Goal: Information Seeking & Learning: Compare options

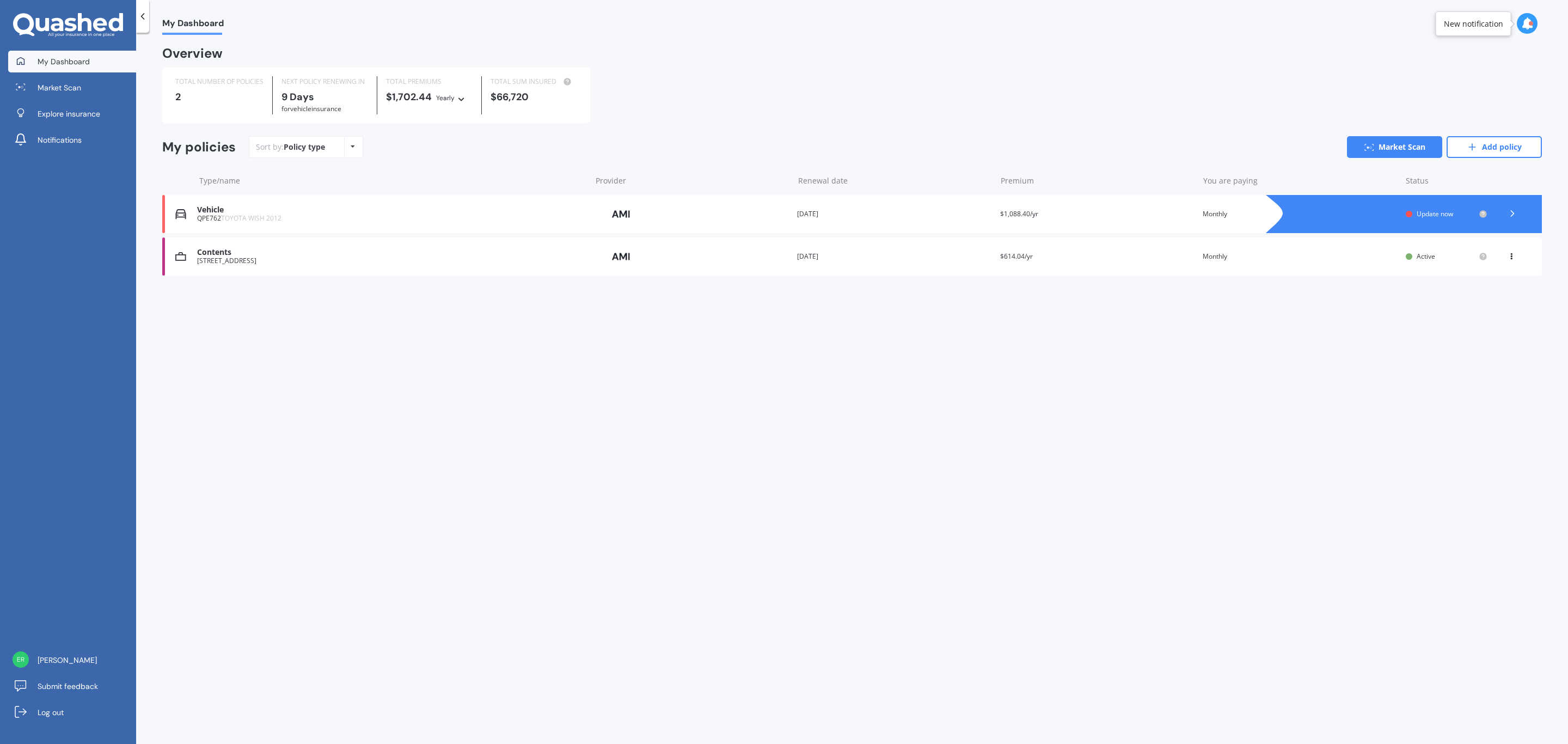
click at [612, 220] on img at bounding box center [622, 214] width 55 height 21
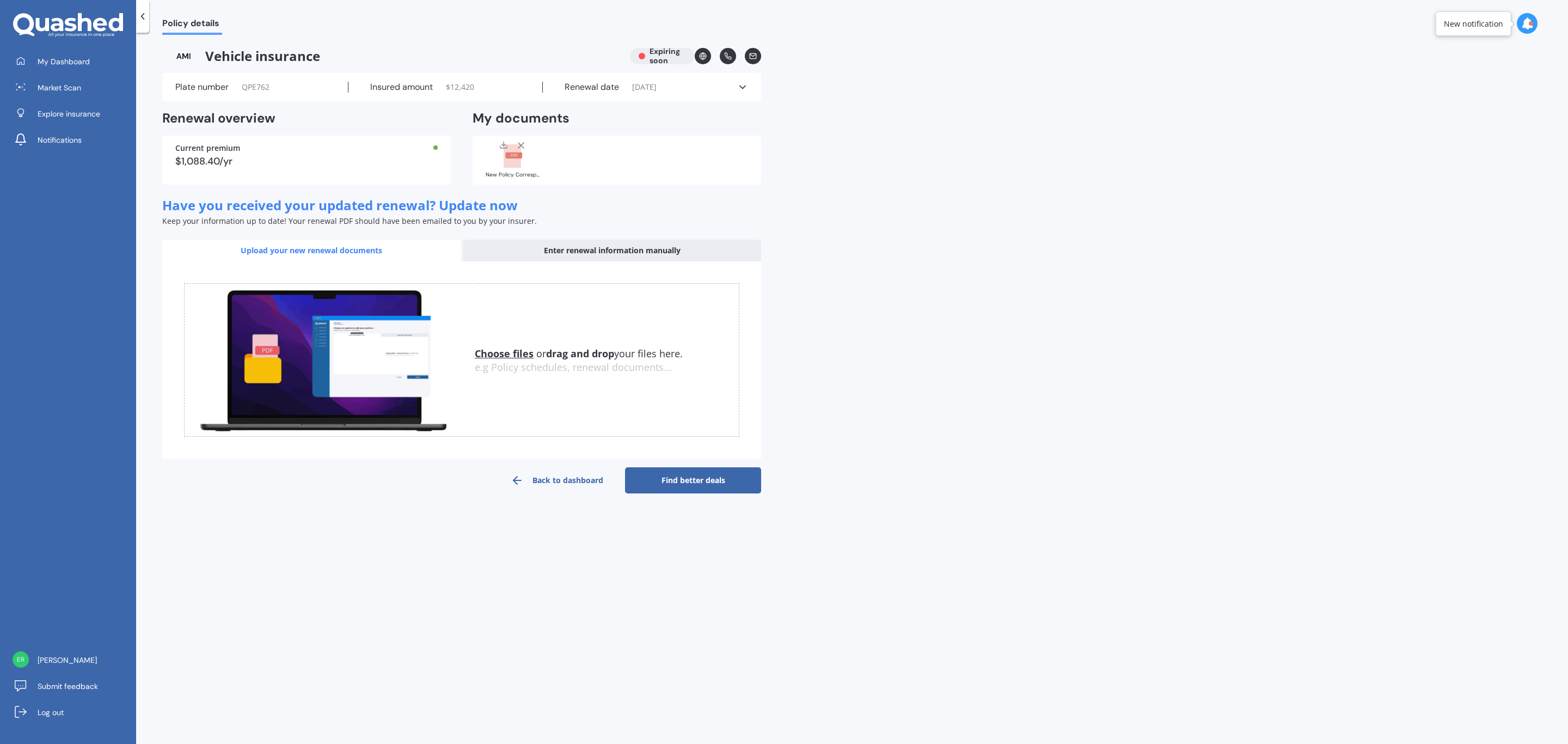
click at [702, 476] on link "Find better deals" at bounding box center [693, 480] width 136 height 26
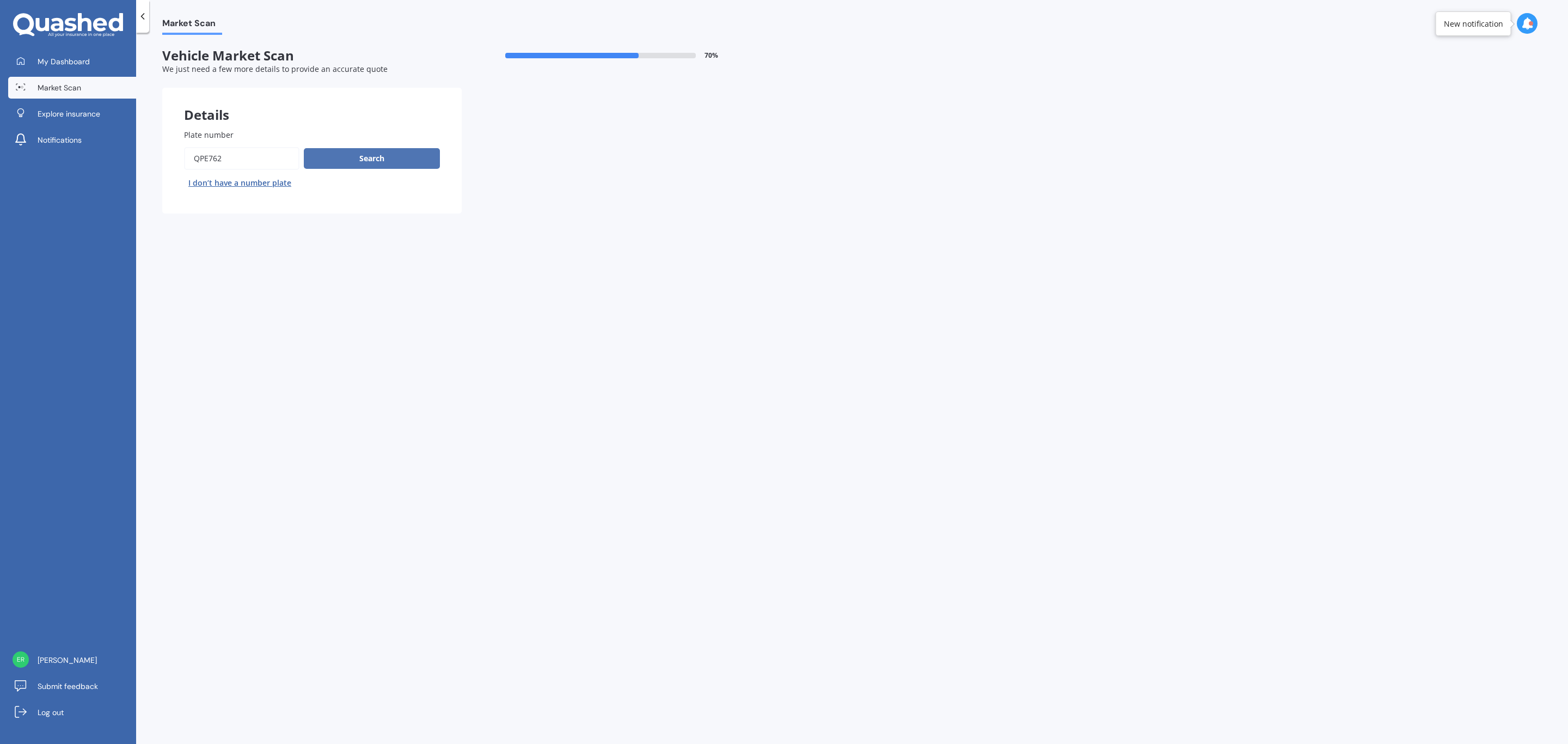
click at [386, 158] on button "Search" at bounding box center [371, 159] width 136 height 21
select select "TOYOTA"
select select "WISH"
select select "09"
select select "08"
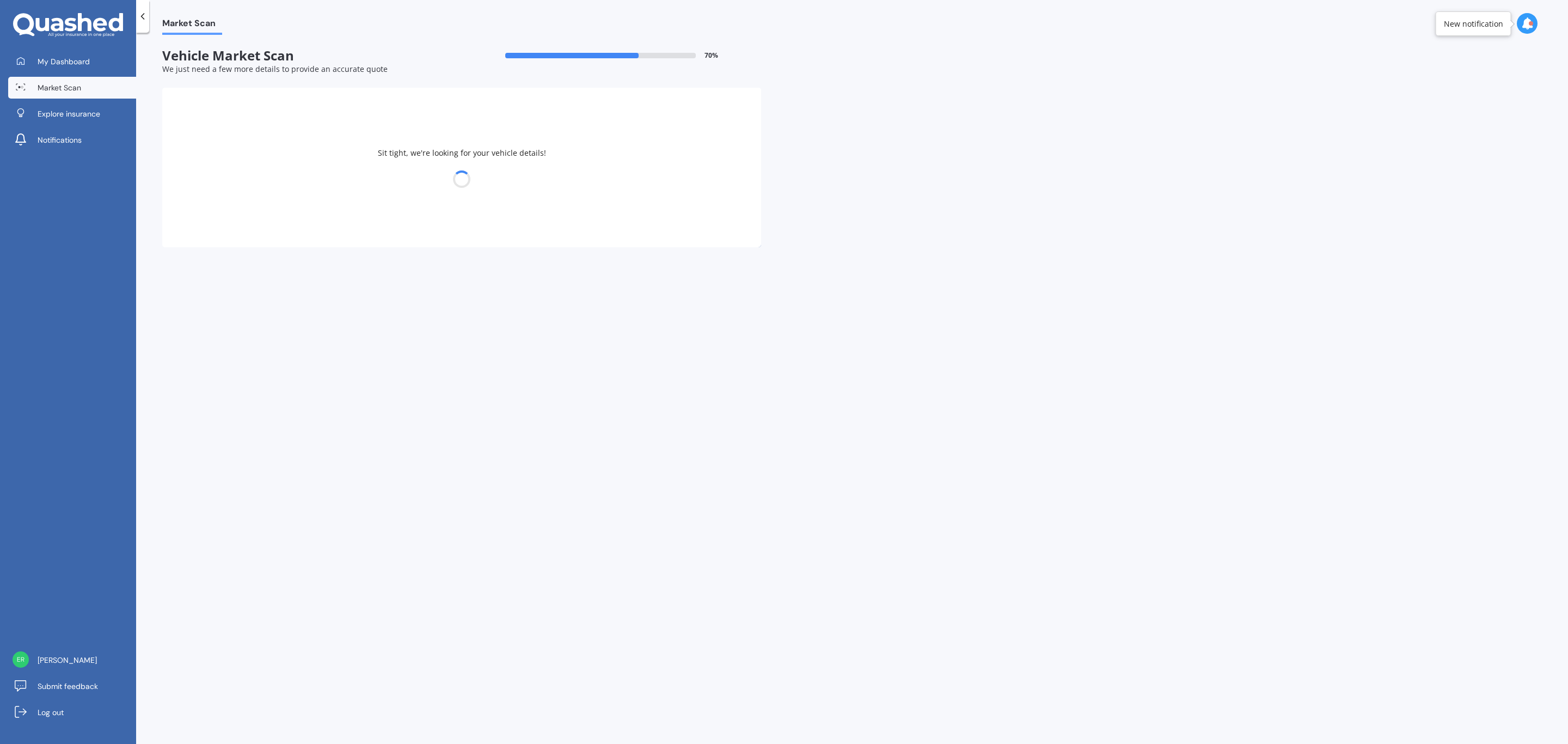
select select "1978"
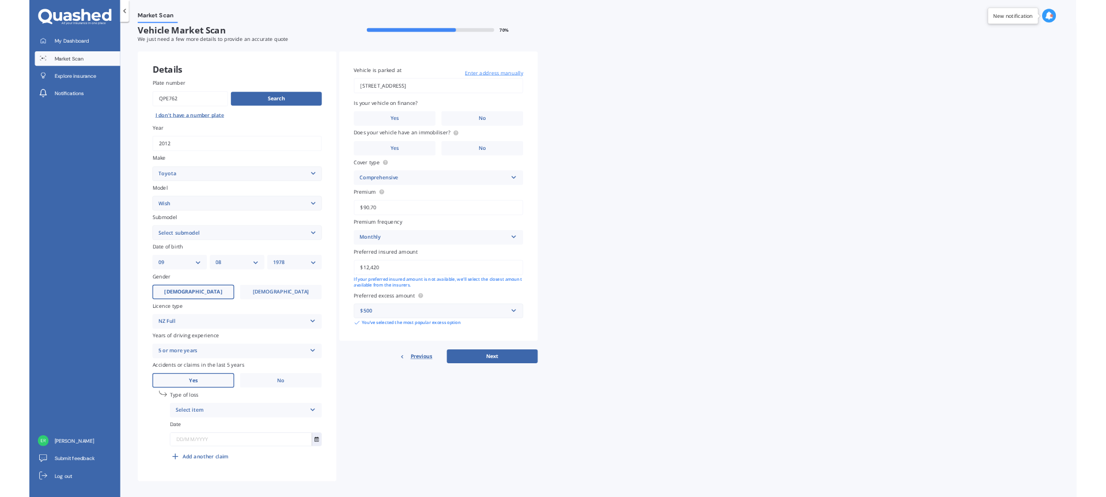
scroll to position [14, 0]
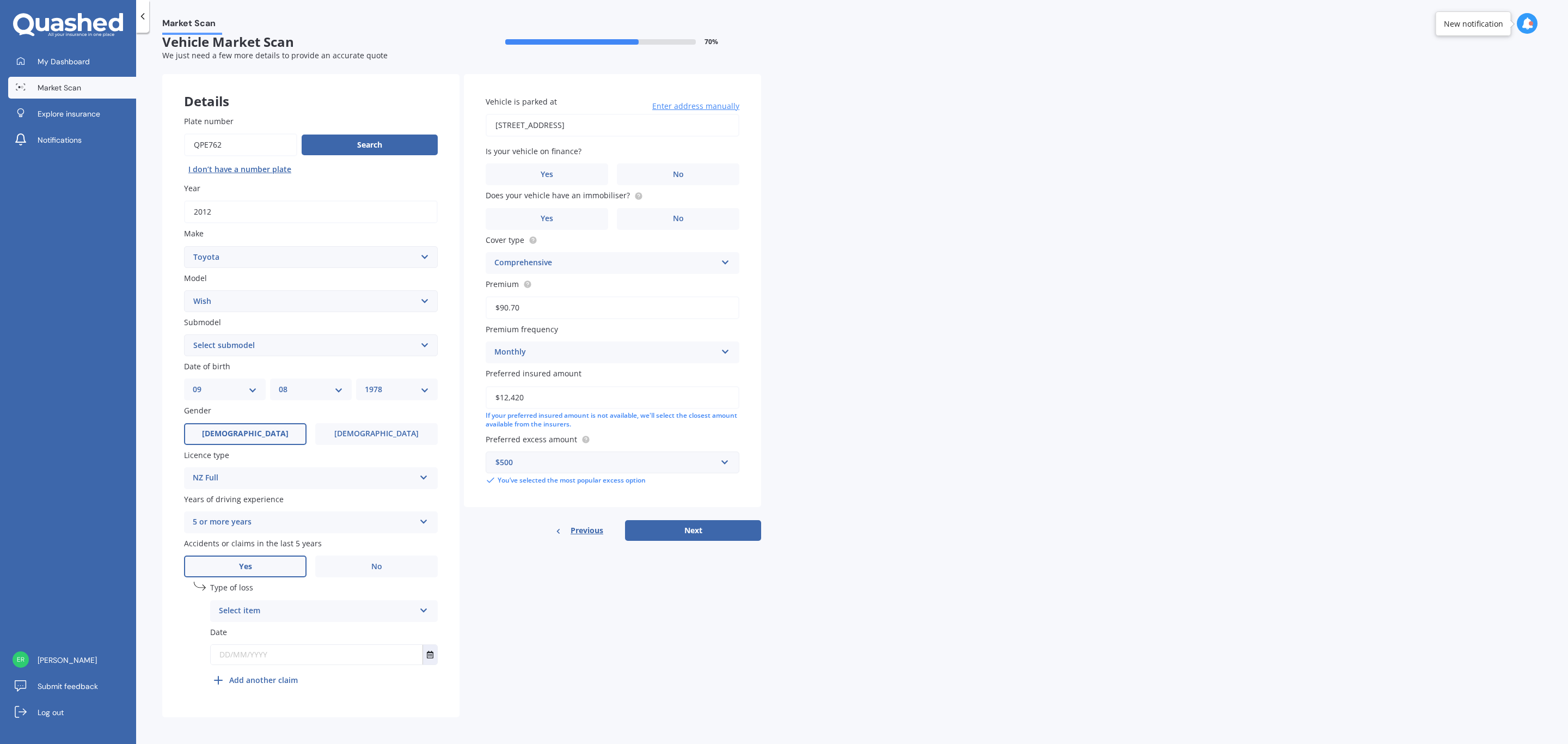
click at [320, 605] on div "Select item" at bounding box center [317, 612] width 196 height 13
click at [319, 649] on div "Not at fault accident" at bounding box center [324, 651] width 227 height 20
click at [327, 656] on input "text" at bounding box center [317, 654] width 212 height 20
click at [669, 164] on label "No" at bounding box center [679, 174] width 123 height 22
click at [0, 0] on input "No" at bounding box center [0, 0] width 0 height 0
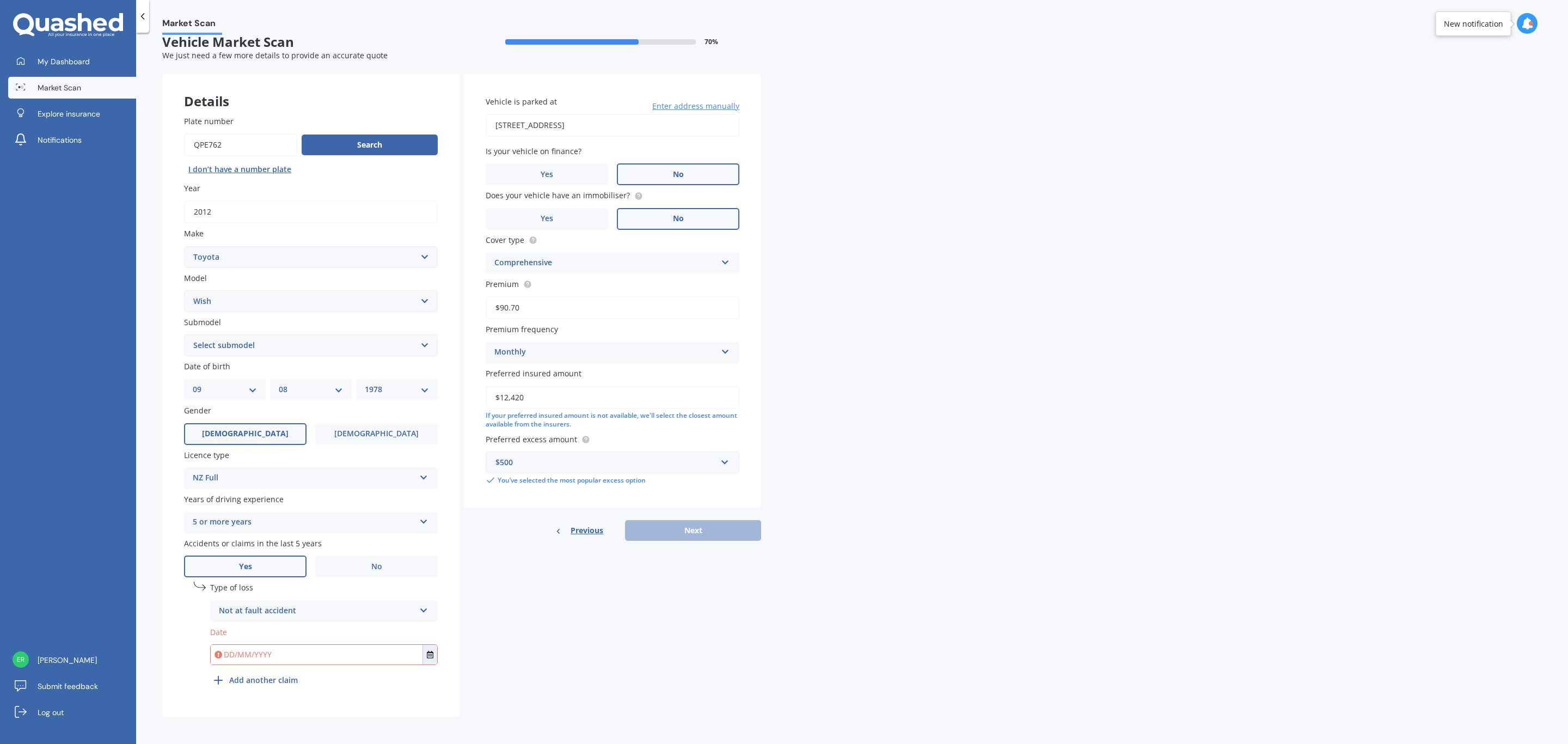
click at [673, 210] on label "No" at bounding box center [679, 218] width 123 height 22
click at [0, 0] on input "No" at bounding box center [0, 0] width 0 height 0
click at [1126, 451] on div "Market Scan Vehicle Market Scan 70 % We just need a few more details to provide…" at bounding box center [852, 390] width 1432 height 711
click at [625, 639] on div "Details Plate number Search I don’t have a number plate Year [DATE] Make Select…" at bounding box center [462, 395] width 599 height 643
click at [331, 650] on input "text" at bounding box center [317, 654] width 212 height 20
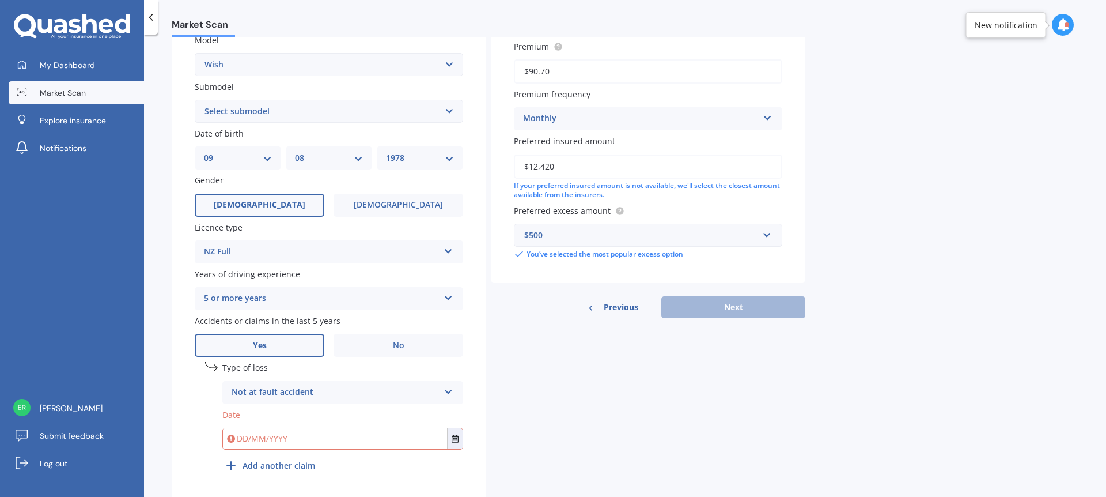
scroll to position [274, 0]
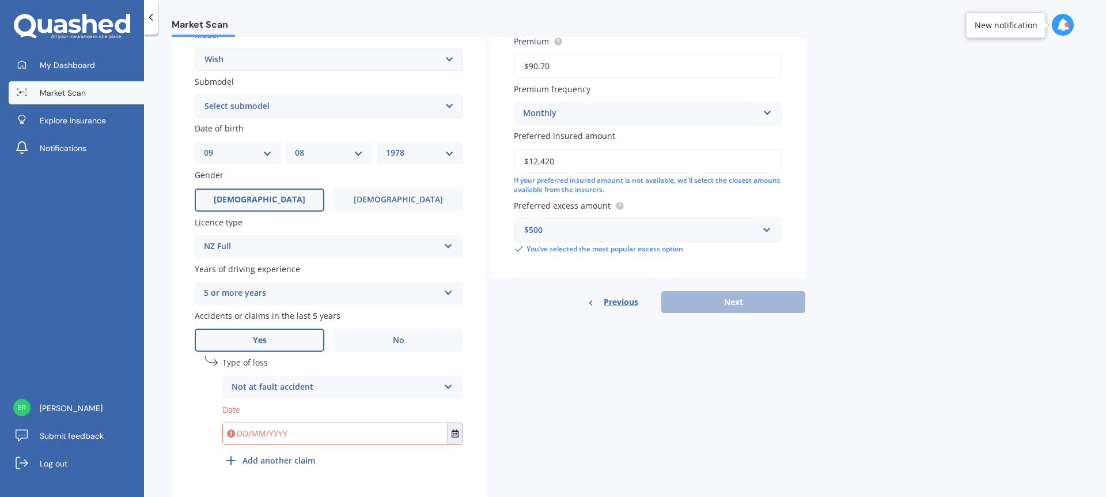
click at [275, 427] on input "text" at bounding box center [335, 433] width 224 height 21
type input "[DATE]"
click at [570, 380] on div "Details Plate number Search I don’t have a number plate Year [DATE] Make Select…" at bounding box center [489, 159] width 634 height 680
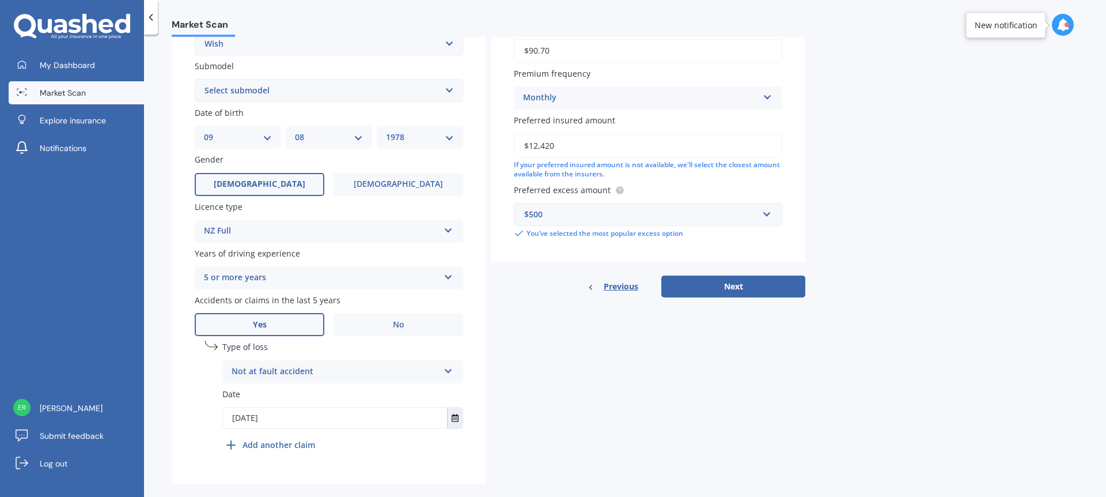
scroll to position [305, 0]
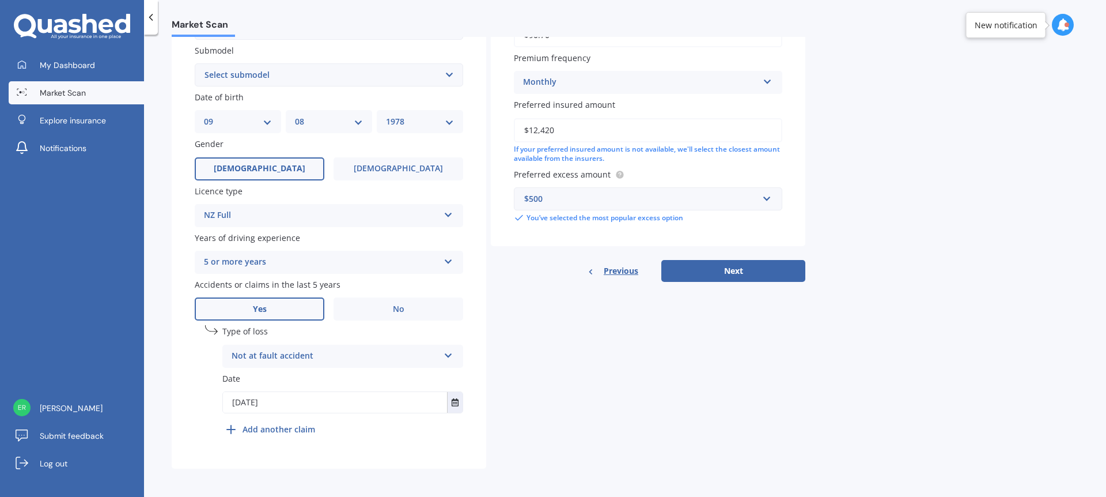
click at [379, 70] on select "Select submodel (All)" at bounding box center [329, 74] width 268 height 23
click at [301, 429] on b "Add another claim" at bounding box center [279, 429] width 73 height 12
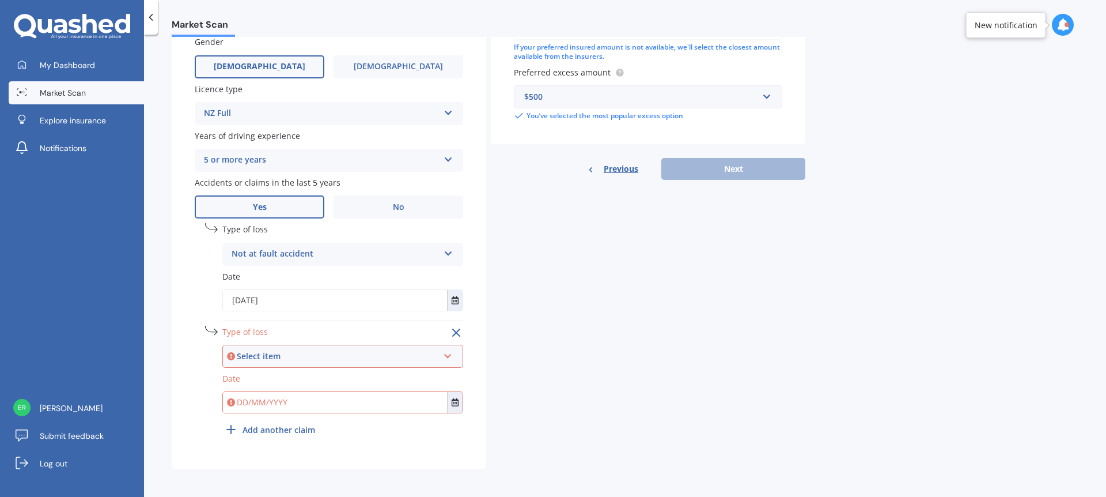
scroll to position [408, 0]
click at [398, 361] on div "Select item At fault accident Not at fault accident" at bounding box center [342, 354] width 241 height 23
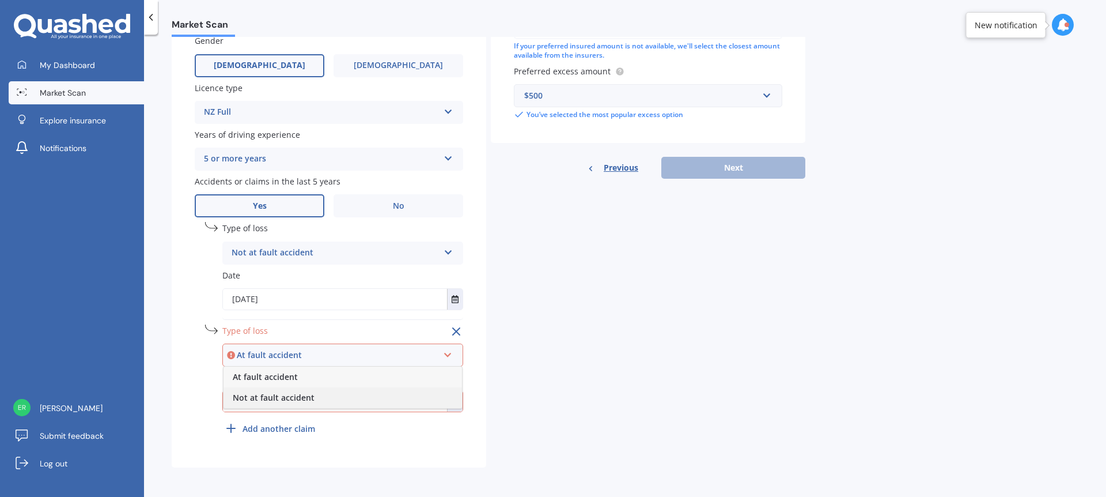
click at [414, 391] on div "Not at fault accident" at bounding box center [343, 397] width 239 height 21
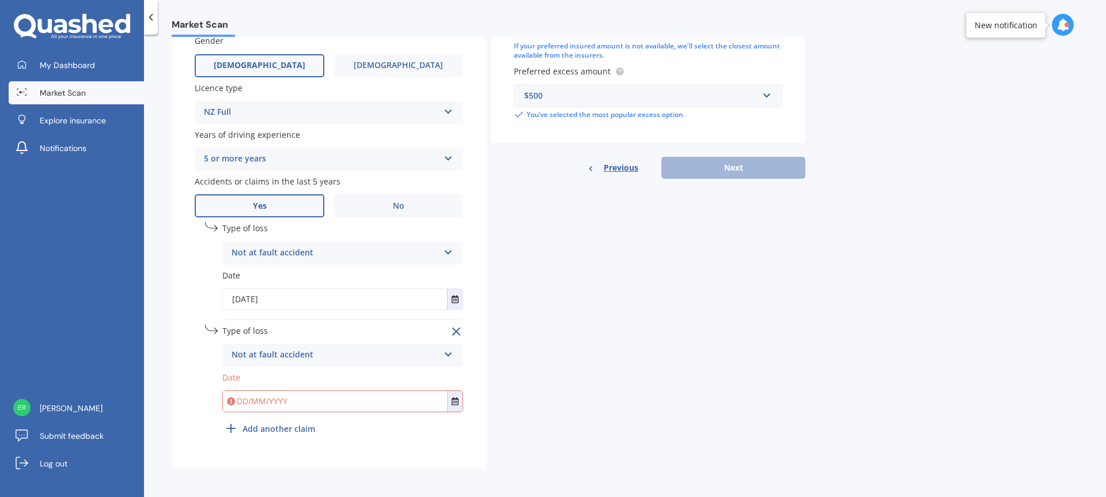
click at [374, 398] on input "text" at bounding box center [335, 401] width 224 height 21
click at [637, 364] on div "Details Plate number Search I don’t have a number plate Year [DATE] Make Select…" at bounding box center [489, 76] width 634 height 783
click at [251, 400] on input "text" at bounding box center [335, 401] width 224 height 21
type input "[DATE]"
click at [819, 367] on div "Market Scan Vehicle Market Scan 70 % We just need a few more details to provide…" at bounding box center [625, 268] width 962 height 462
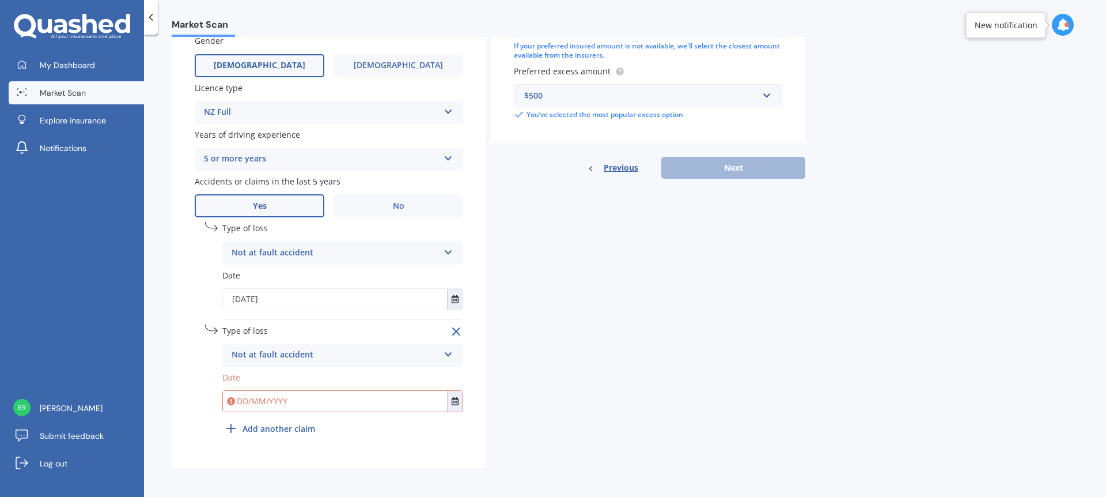
click at [354, 404] on input "text" at bounding box center [335, 401] width 224 height 21
type input "10/12/204"
click at [704, 348] on div "Details Plate number Search I don’t have a number plate Year [DATE] Make Select…" at bounding box center [489, 76] width 634 height 783
click at [312, 406] on input "text" at bounding box center [335, 401] width 224 height 21
click at [387, 405] on input "text" at bounding box center [335, 401] width 224 height 21
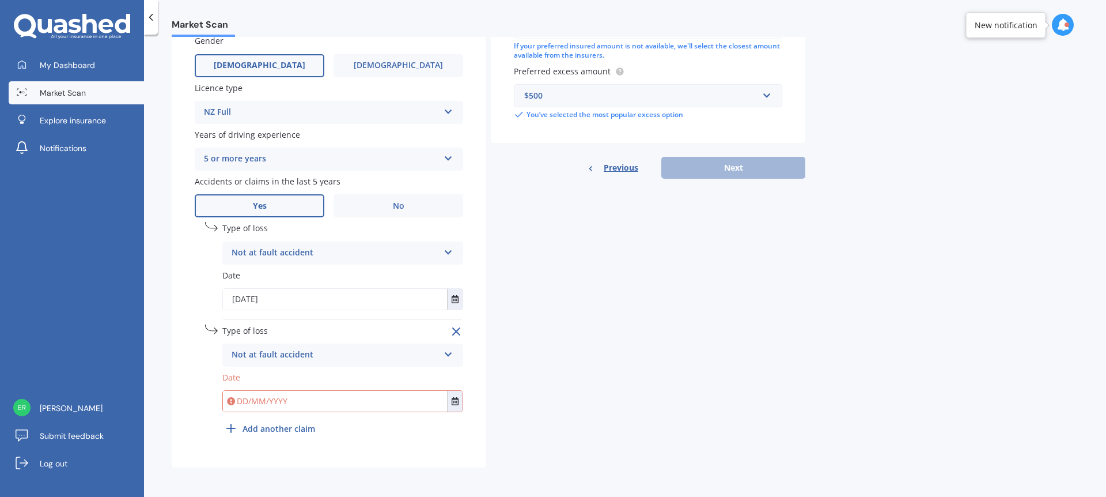
click at [466, 401] on div "Plate number Search I don’t have a number plate Year [DATE] Make Select make AC…" at bounding box center [329, 87] width 315 height 762
click at [448, 405] on button "Select date" at bounding box center [455, 401] width 16 height 21
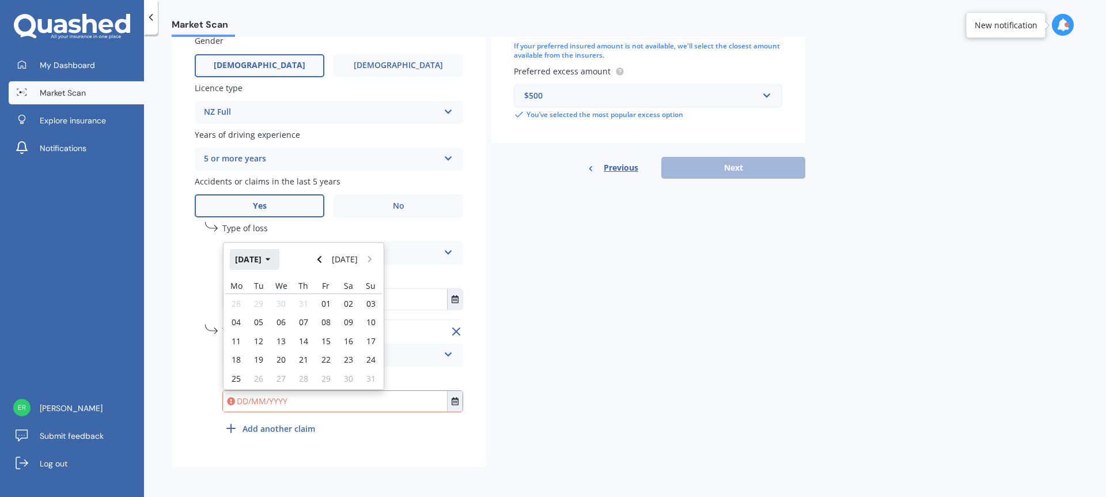
click at [268, 265] on button "[DATE]" at bounding box center [255, 259] width 50 height 21
click at [322, 263] on button "Navigate back" at bounding box center [319, 259] width 15 height 21
click at [356, 370] on span "Dec" at bounding box center [362, 369] width 14 height 11
click at [265, 327] on div "10" at bounding box center [259, 331] width 22 height 16
type input "[DATE]"
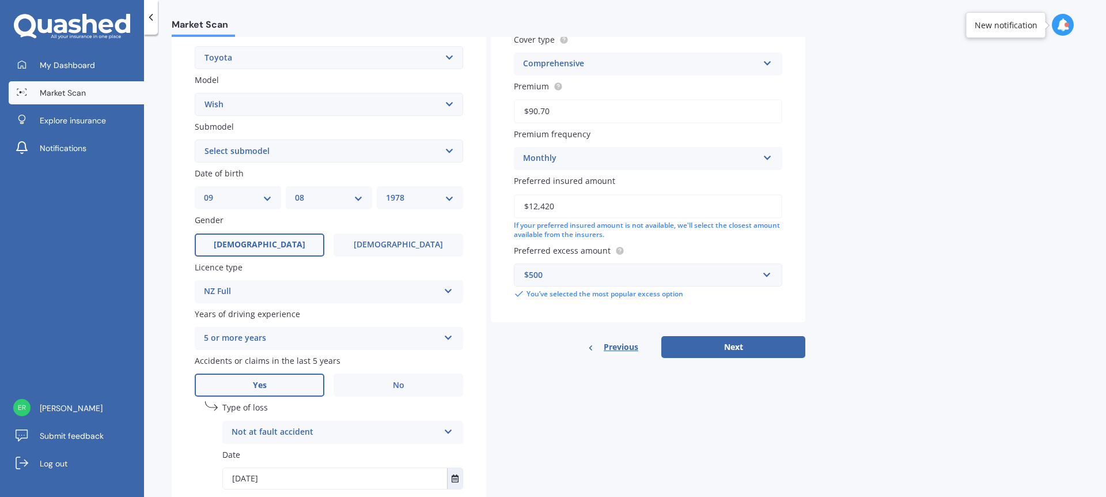
scroll to position [259, 0]
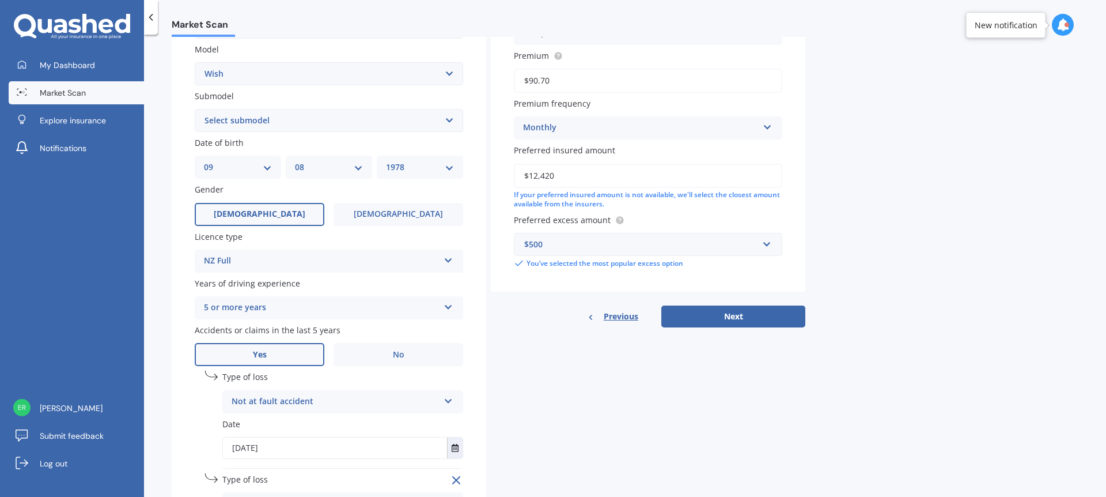
click at [750, 311] on button "Next" at bounding box center [733, 316] width 144 height 22
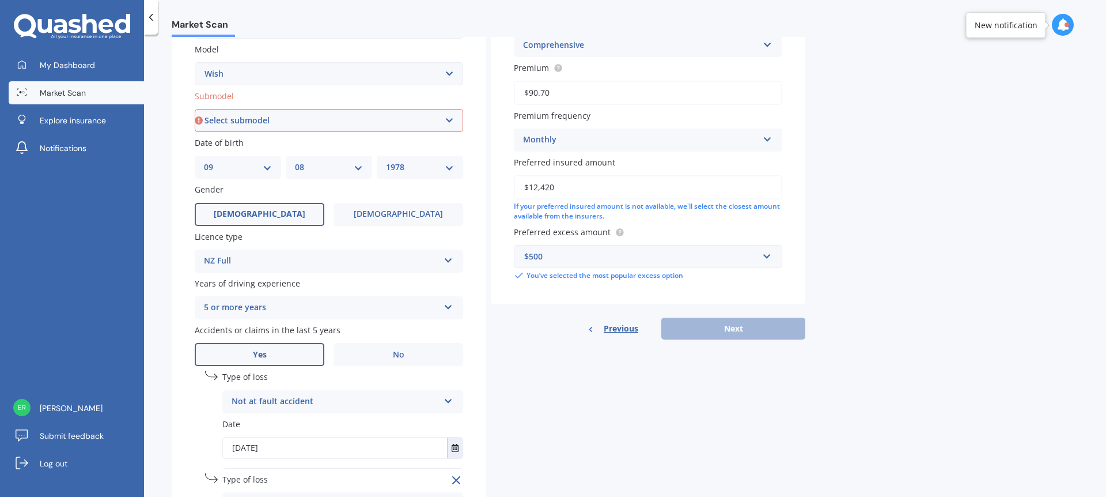
click at [358, 127] on select "Select submodel (All)" at bounding box center [329, 120] width 268 height 23
select select "(ALL)"
click at [195, 109] on select "Select submodel (All)" at bounding box center [329, 120] width 268 height 23
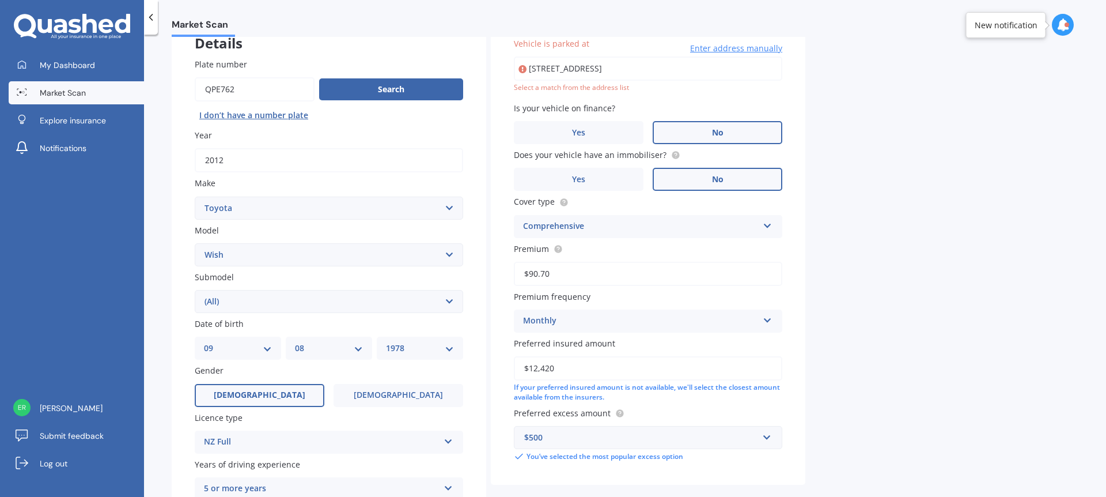
scroll to position [0, 0]
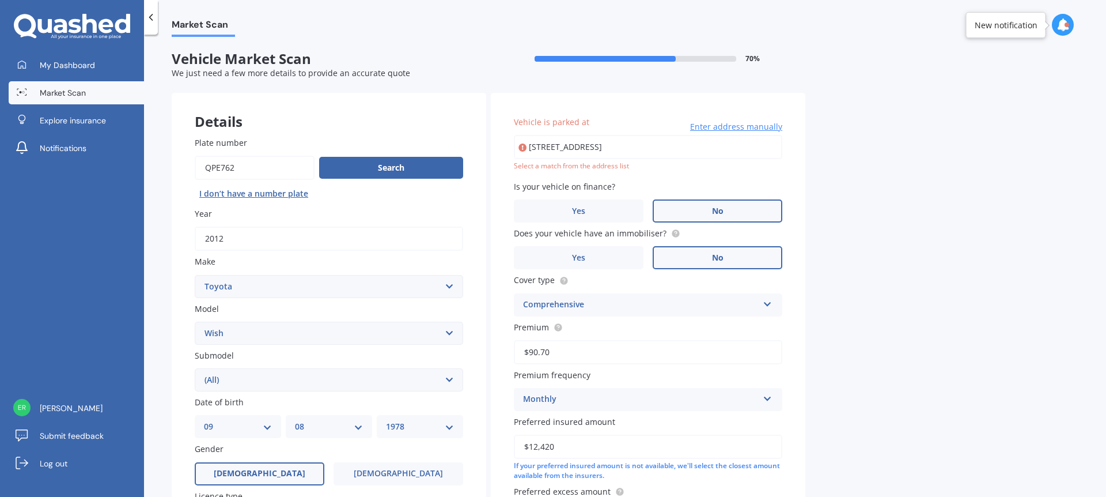
type input "[STREET_ADDRESS]"
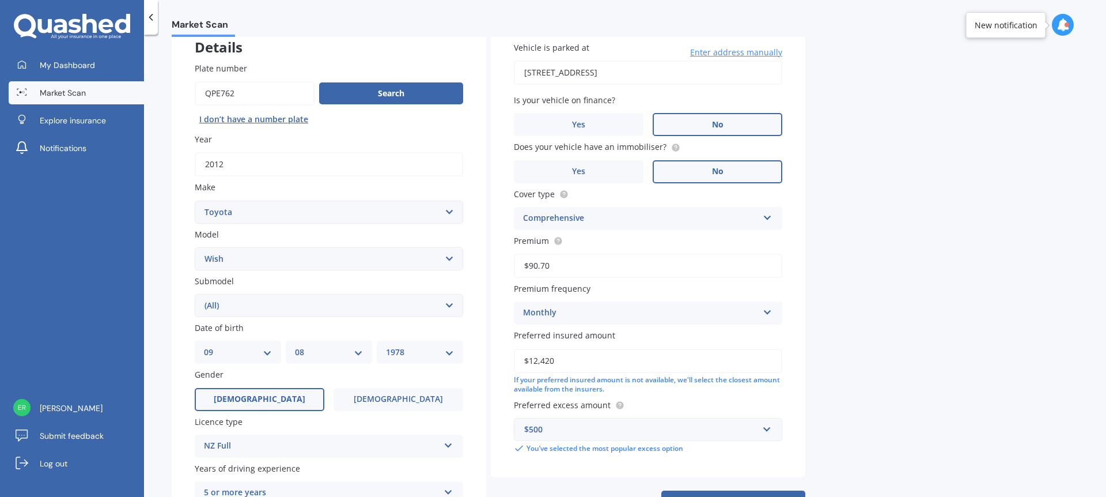
scroll to position [173, 0]
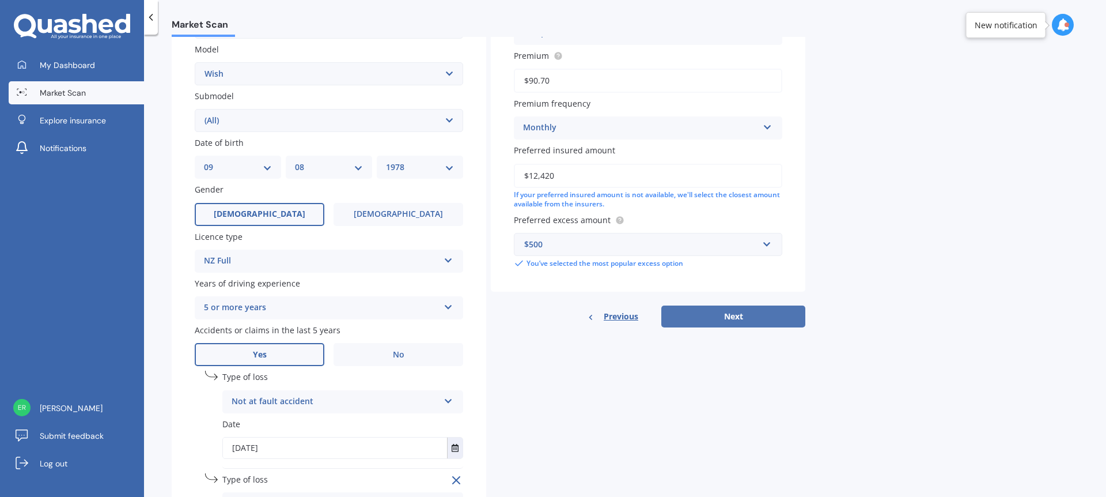
click at [727, 308] on button "Next" at bounding box center [733, 316] width 144 height 22
select select "09"
select select "08"
select select "1978"
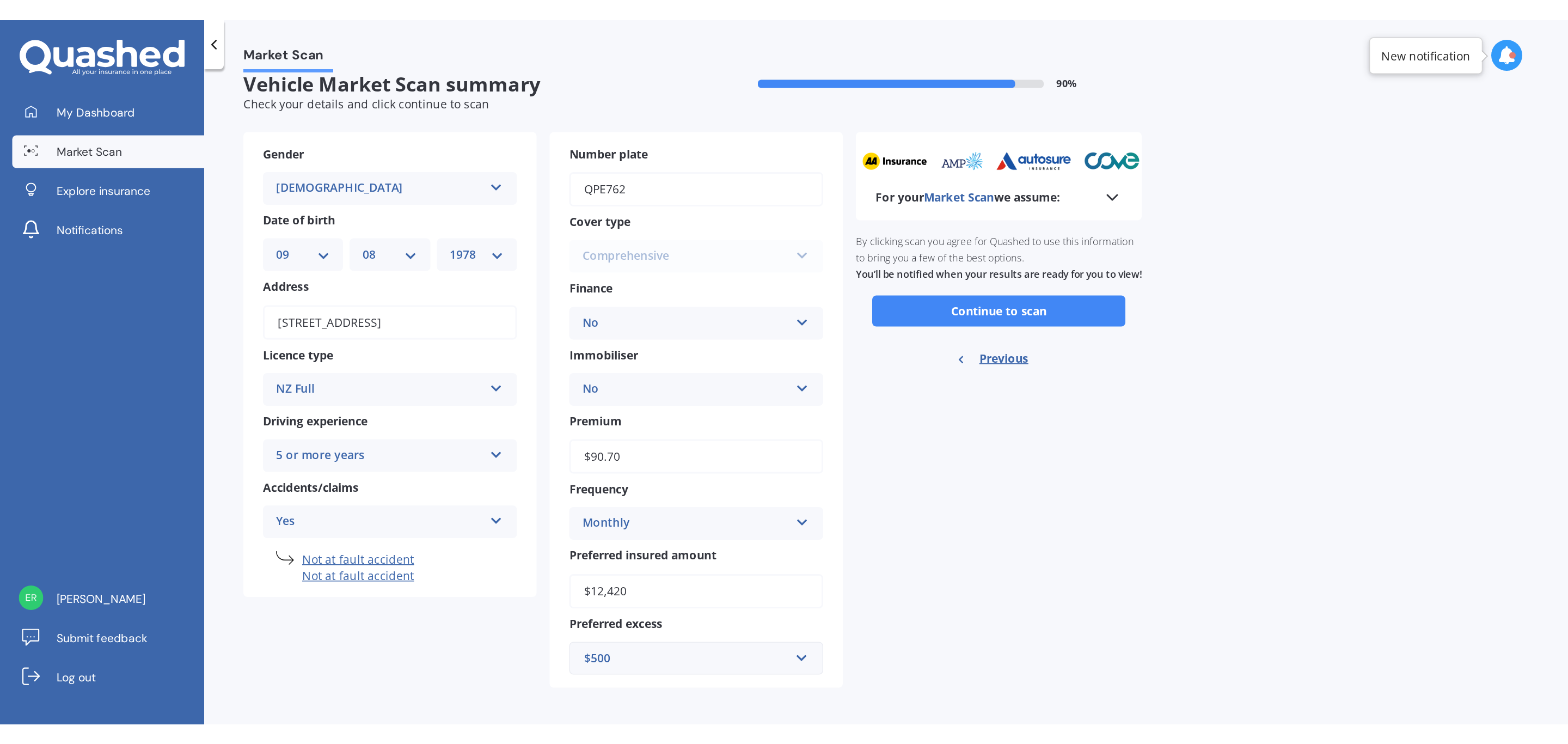
scroll to position [0, 0]
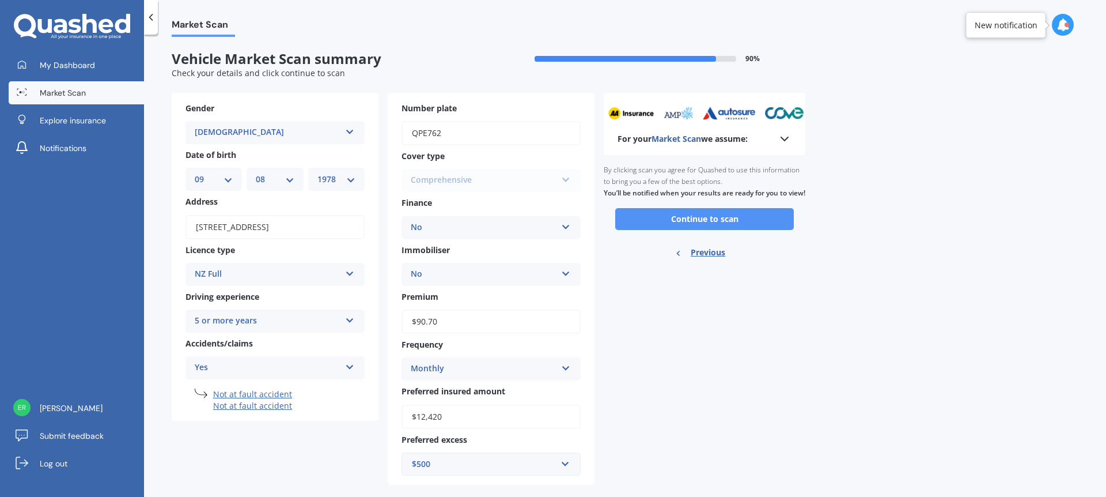
click at [738, 230] on button "Continue to scan" at bounding box center [704, 219] width 179 height 22
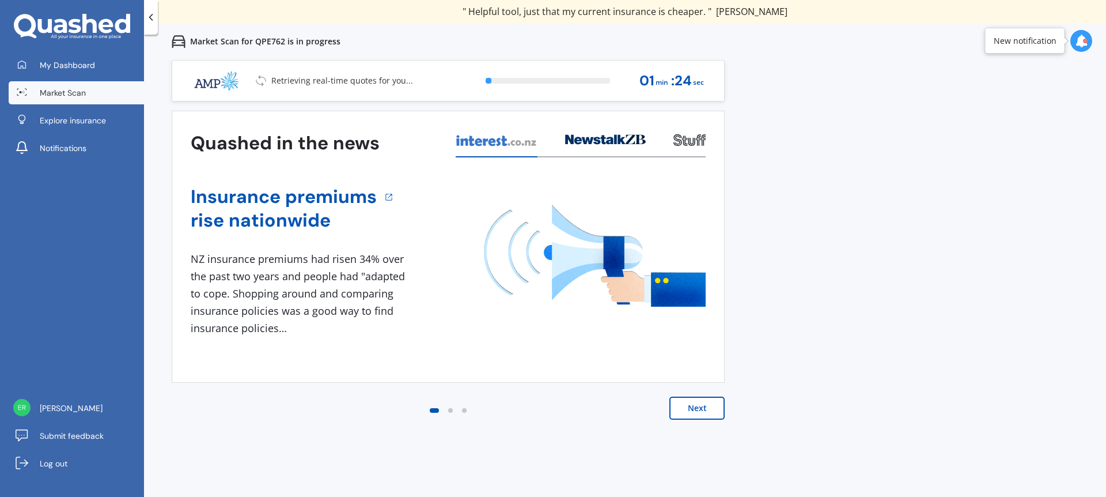
click at [693, 415] on button "Next" at bounding box center [696, 407] width 55 height 23
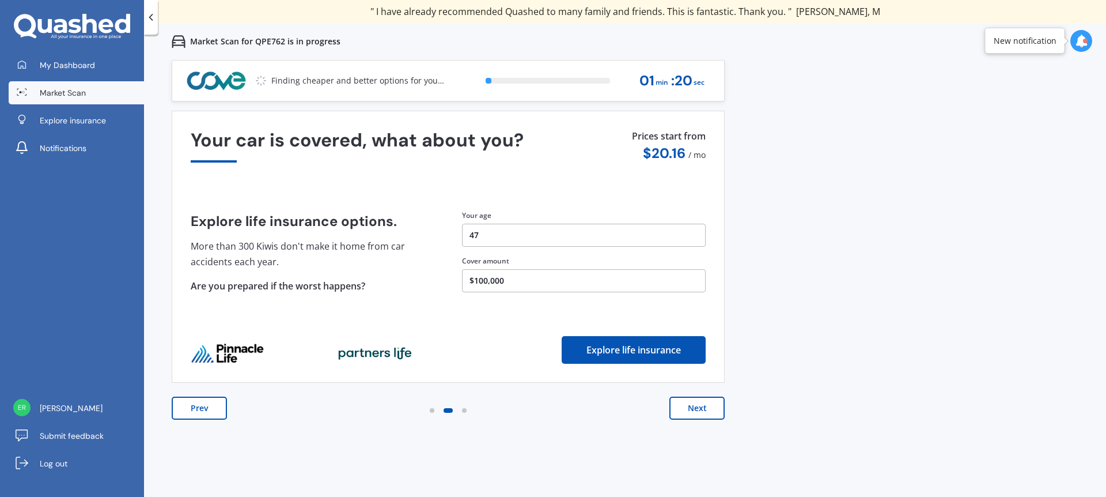
click at [703, 410] on button "Next" at bounding box center [696, 407] width 55 height 23
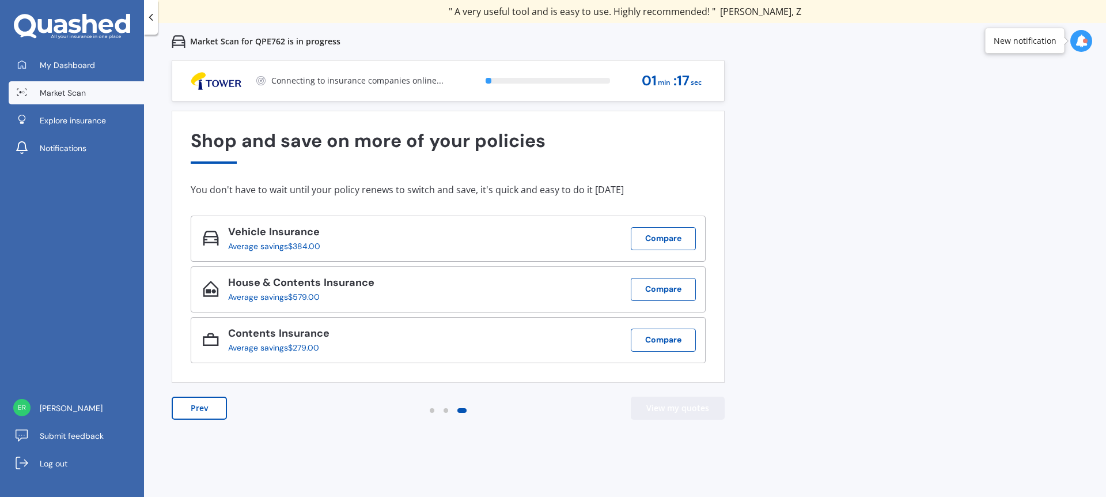
click at [703, 410] on button "View my quotes" at bounding box center [678, 407] width 94 height 23
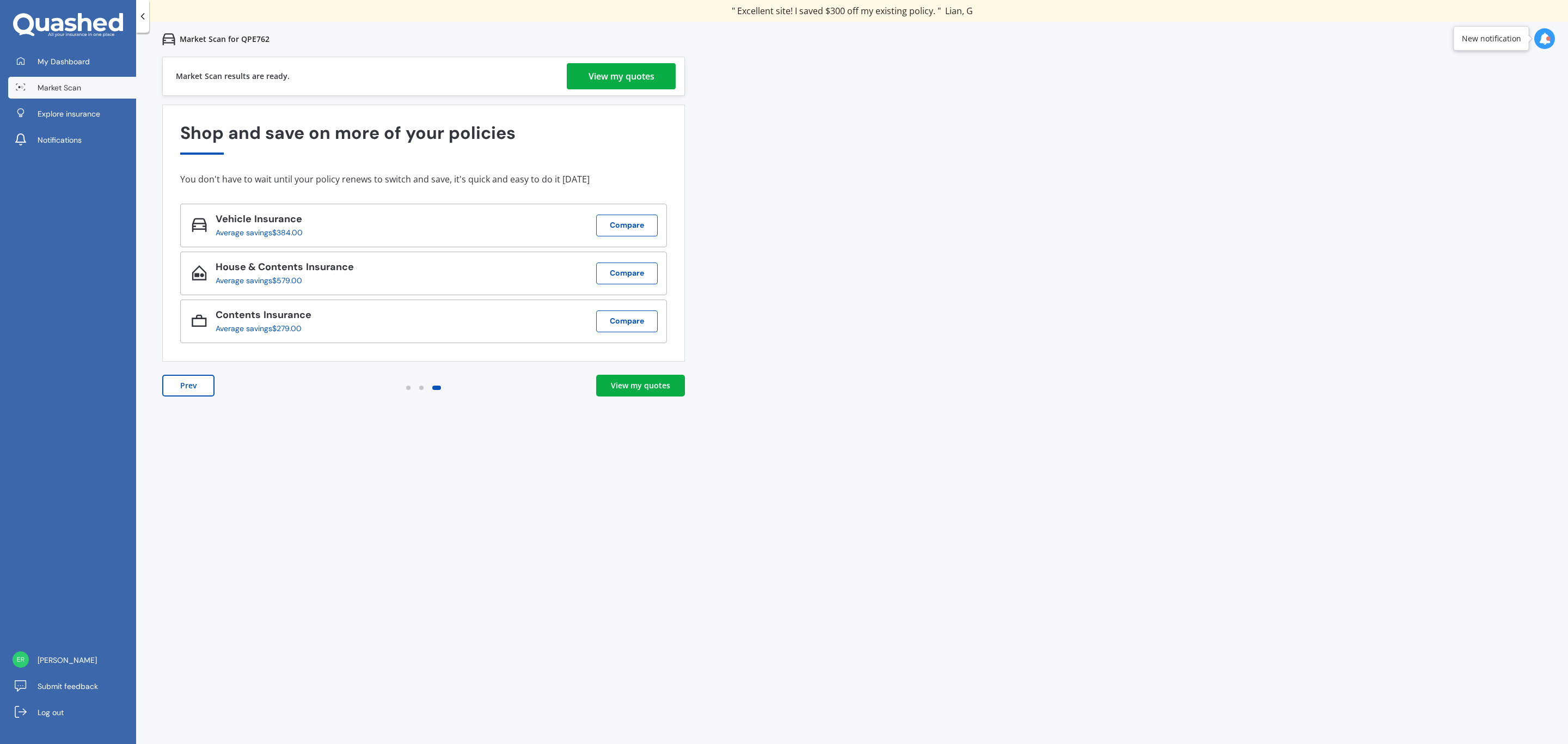
click at [629, 61] on div "Market Scan results are ready. View my quotes" at bounding box center [423, 76] width 523 height 39
click at [635, 64] on div "View my quotes" at bounding box center [622, 77] width 66 height 26
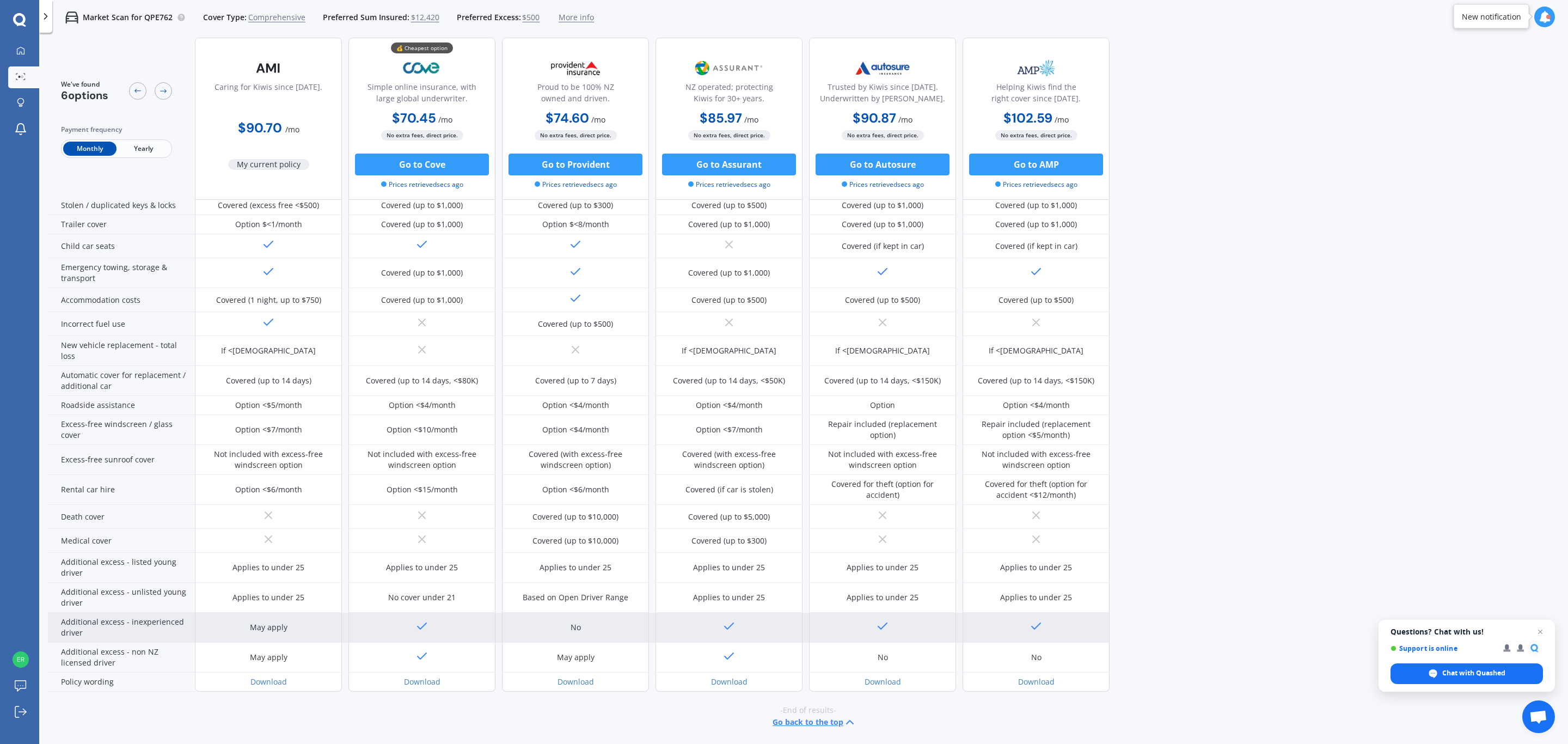
scroll to position [112, 0]
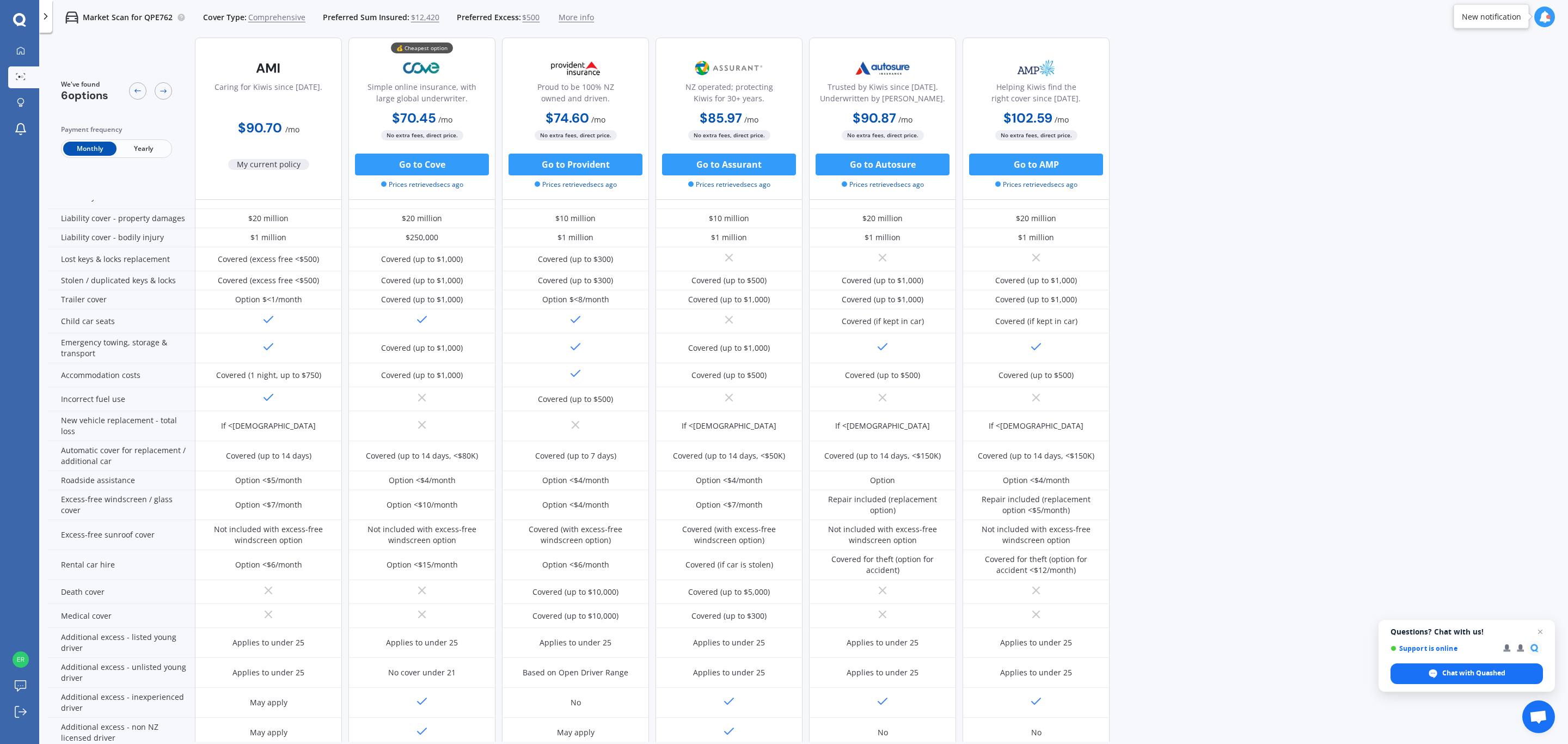
click at [154, 151] on span "Yearly" at bounding box center [143, 148] width 53 height 14
click at [91, 154] on span "Monthly" at bounding box center [90, 148] width 53 height 14
click at [141, 155] on span "Yearly" at bounding box center [143, 148] width 53 height 14
click at [108, 143] on span "Monthly" at bounding box center [90, 148] width 53 height 14
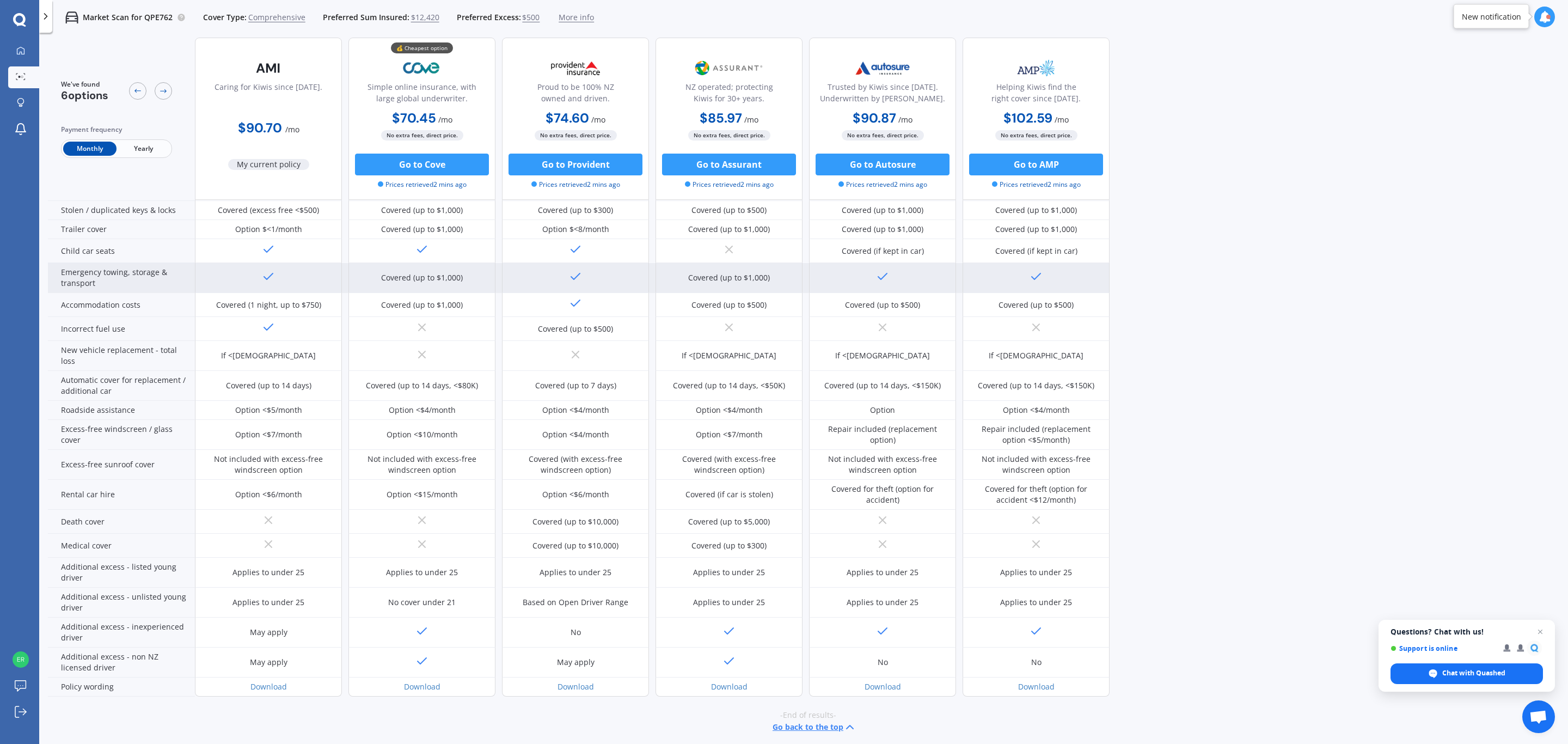
scroll to position [194, 0]
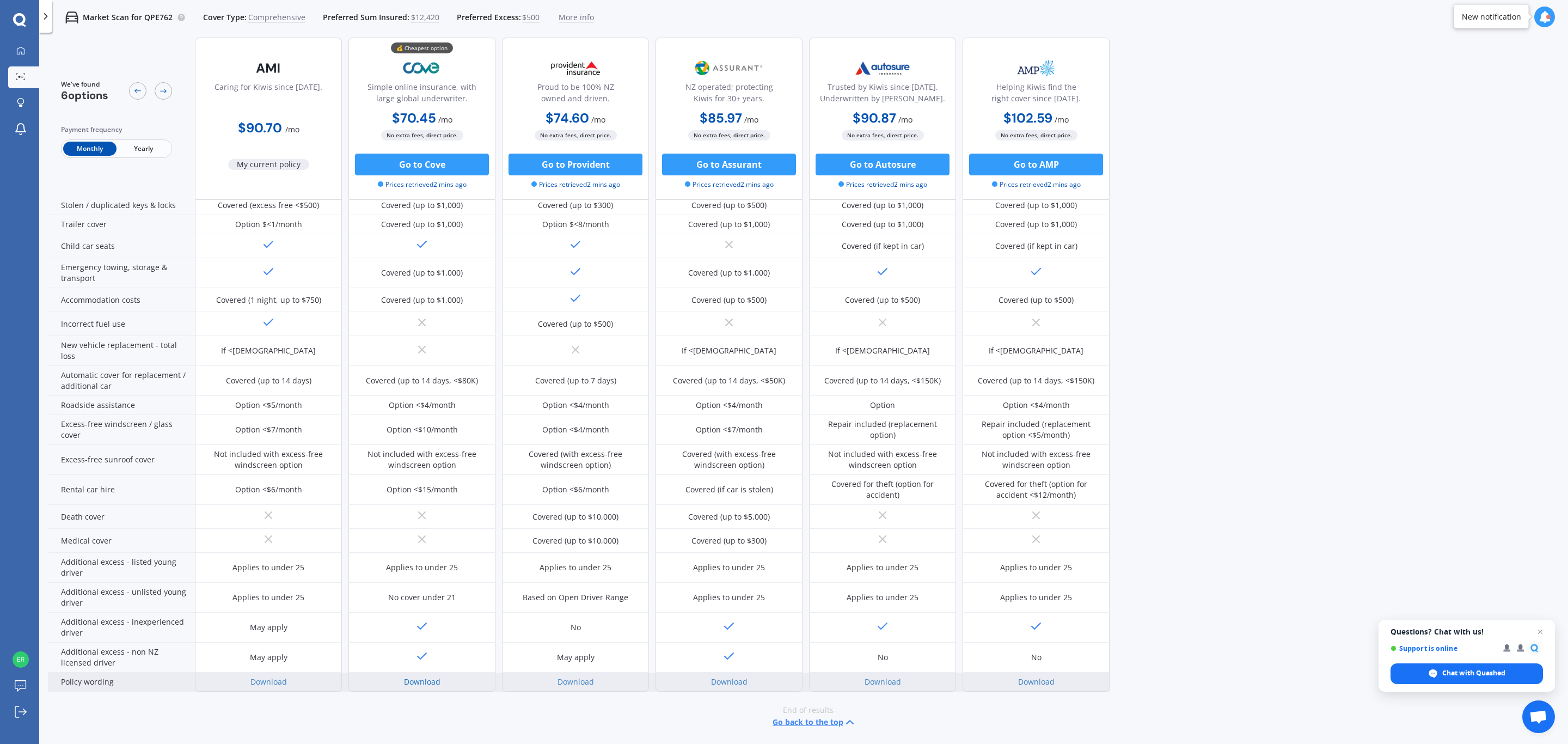
click at [423, 677] on link "Download" at bounding box center [422, 682] width 37 height 10
